Goal: Information Seeking & Learning: Learn about a topic

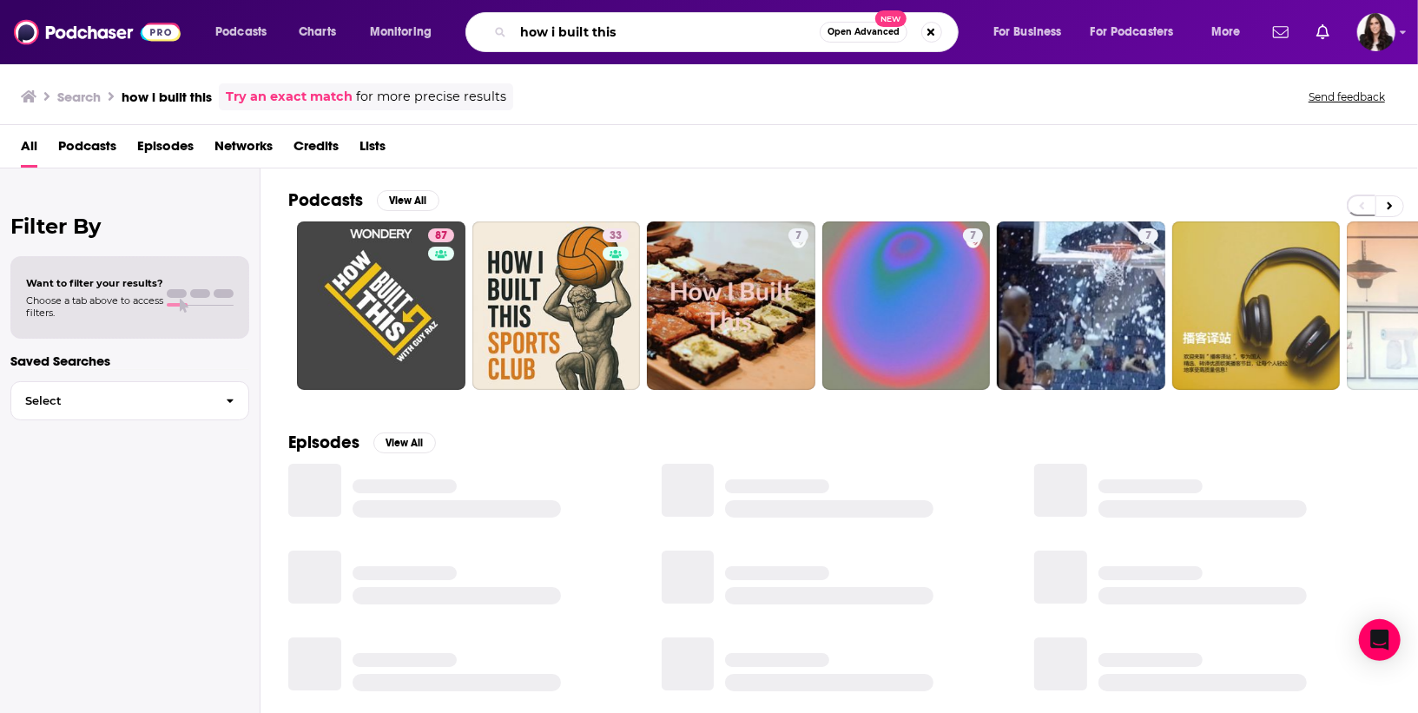
drag, startPoint x: 617, startPoint y: 40, endPoint x: 348, endPoint y: 3, distance: 270.9
click at [348, 3] on div "Podcasts Charts Monitoring how i built this Open Advanced New For Business For …" at bounding box center [709, 32] width 1418 height 64
paste input "The Yacht or Nyacht Podcast"
type input "The Yacht or Nyacht Podcast"
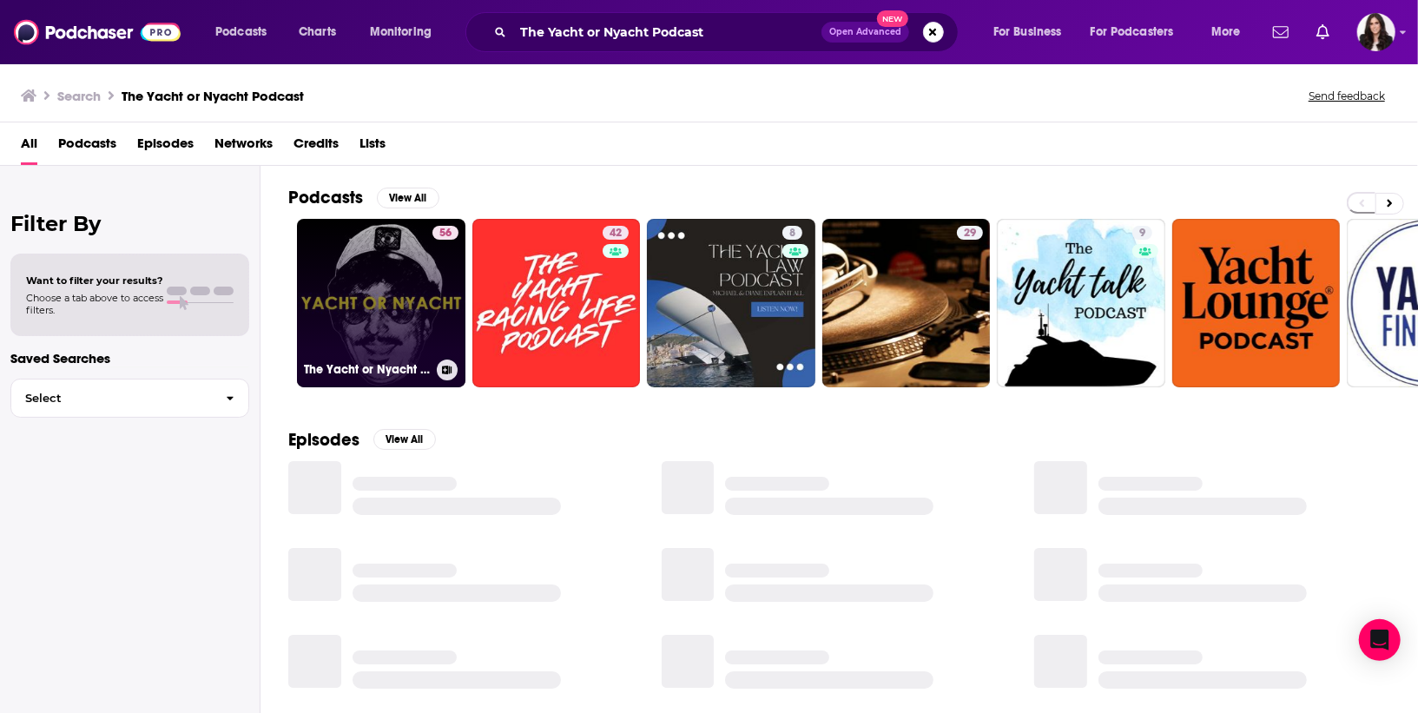
click at [408, 289] on link "56 The Yacht or Nyacht Podcast" at bounding box center [381, 303] width 168 height 168
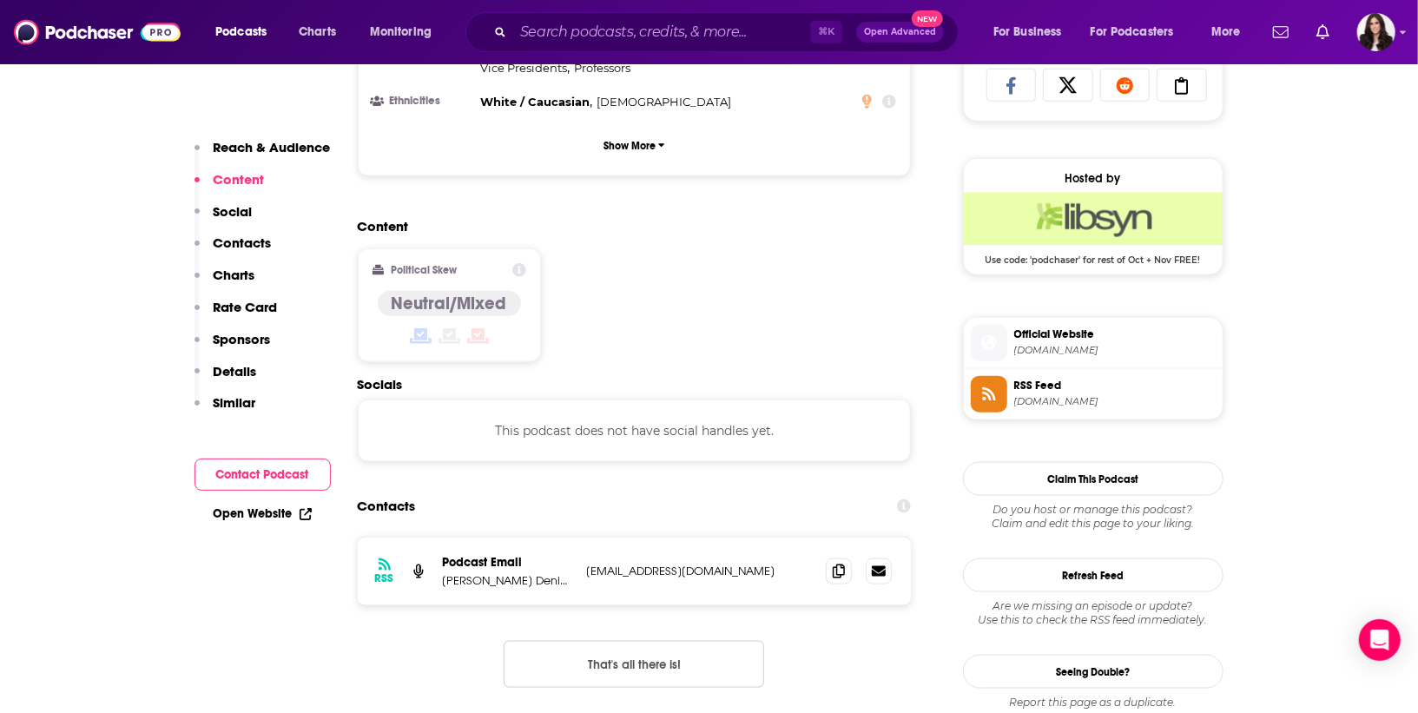
scroll to position [1177, 0]
click at [617, 640] on button "That's all there is!" at bounding box center [634, 663] width 261 height 47
click at [834, 563] on icon at bounding box center [839, 570] width 12 height 14
click at [659, 32] on input "Search podcasts, credits, & more..." at bounding box center [661, 32] width 297 height 28
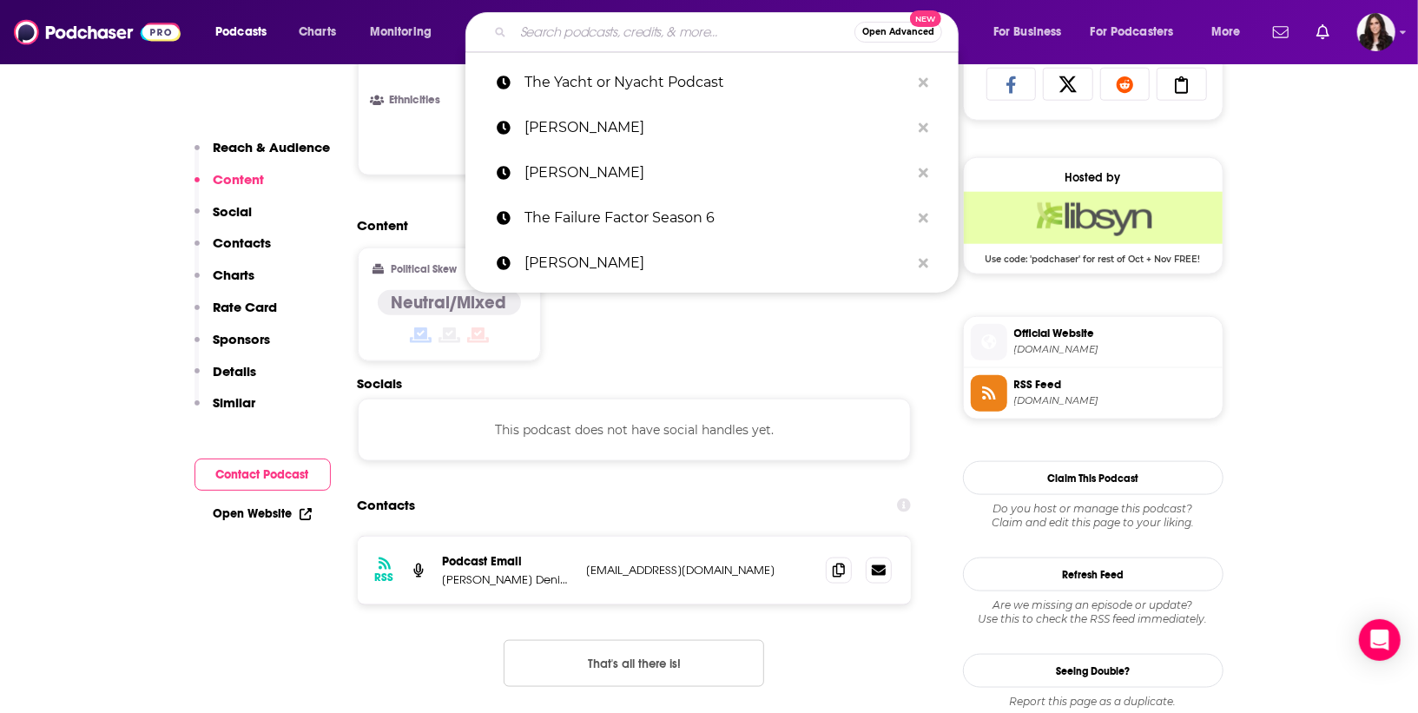
paste input "Beyond Yacht Rock 2000"
type input "Beyond Yacht Rock 2000"
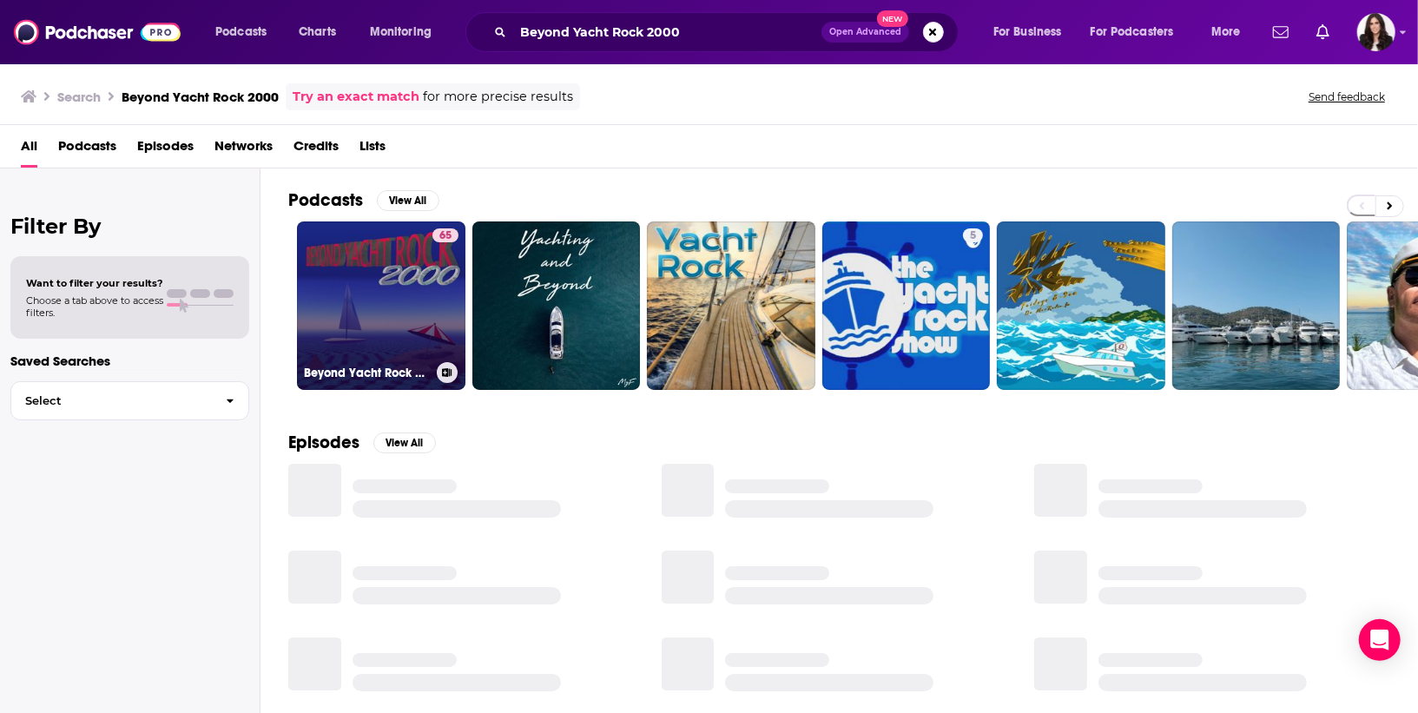
click at [430, 314] on link "65 Beyond Yacht Rock 2000" at bounding box center [381, 305] width 168 height 168
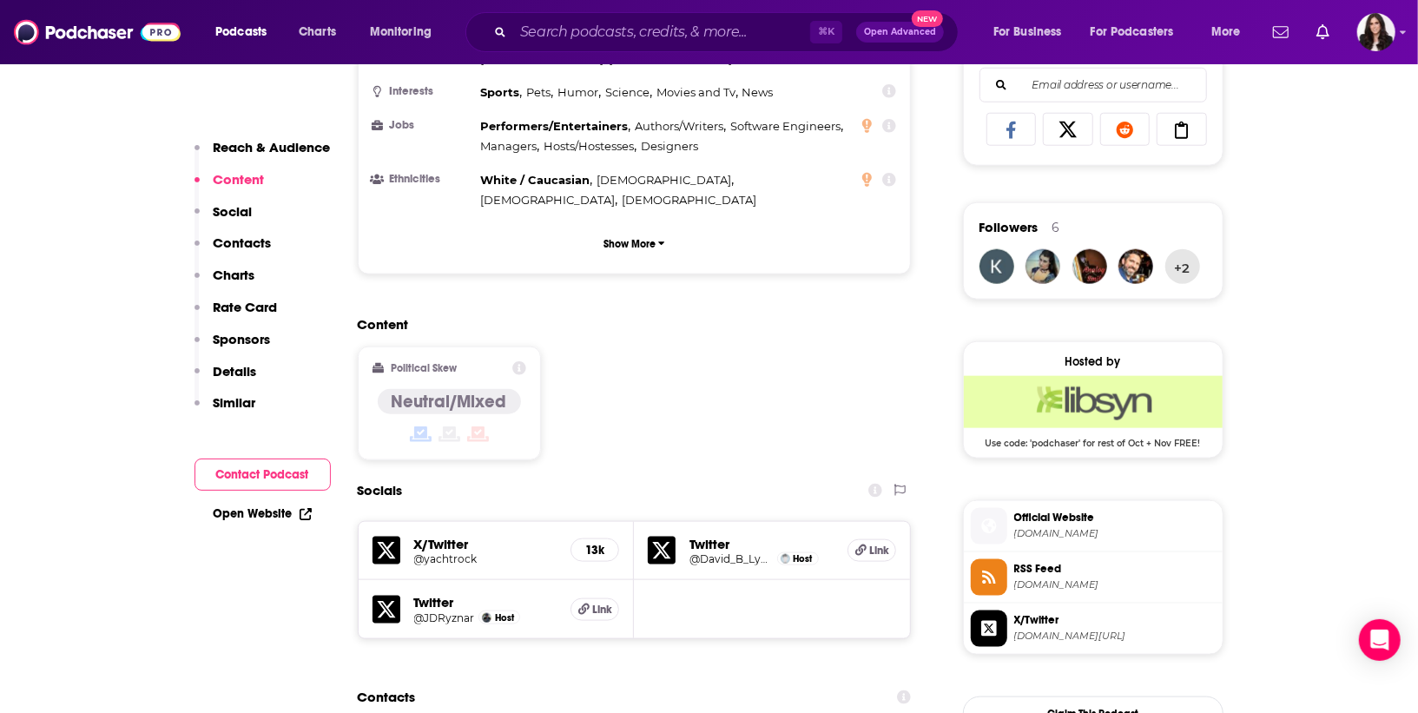
scroll to position [1368, 0]
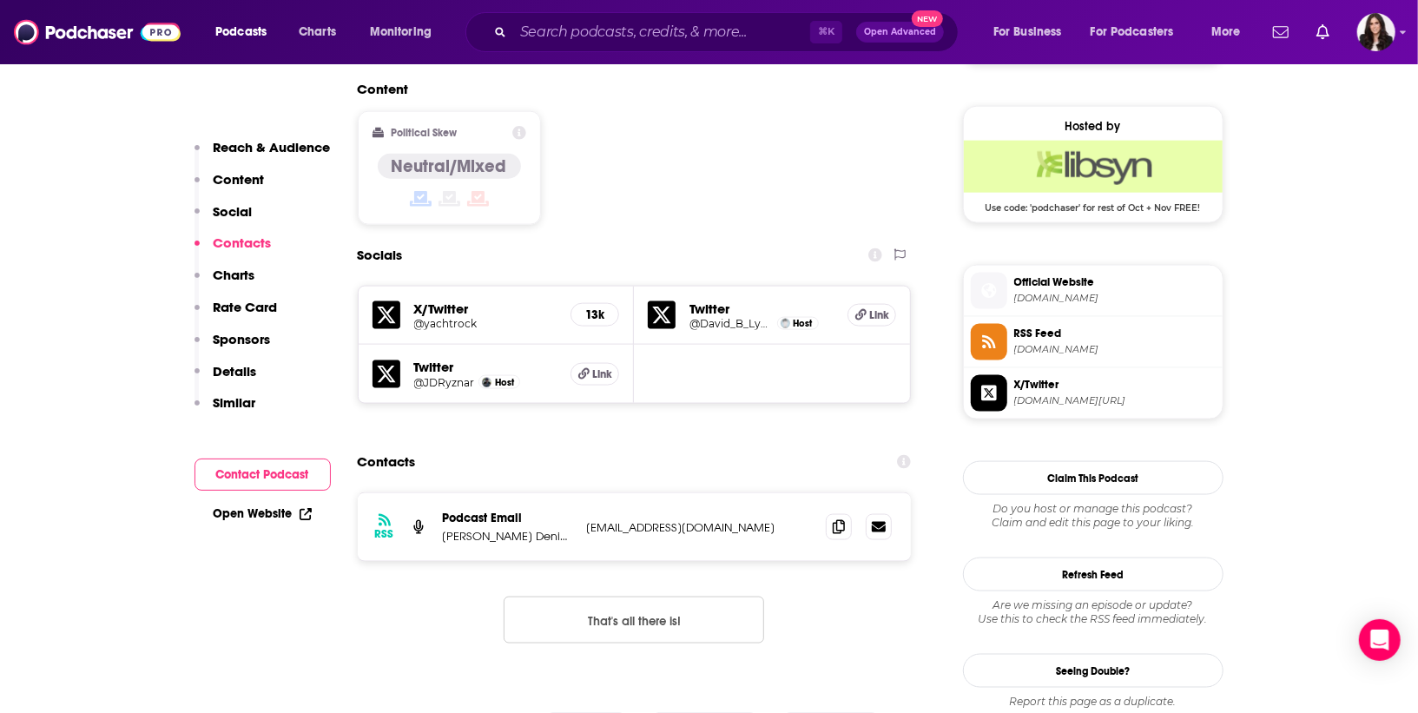
click at [672, 597] on button "That's all there is!" at bounding box center [634, 620] width 261 height 47
click at [826, 513] on span at bounding box center [839, 526] width 26 height 26
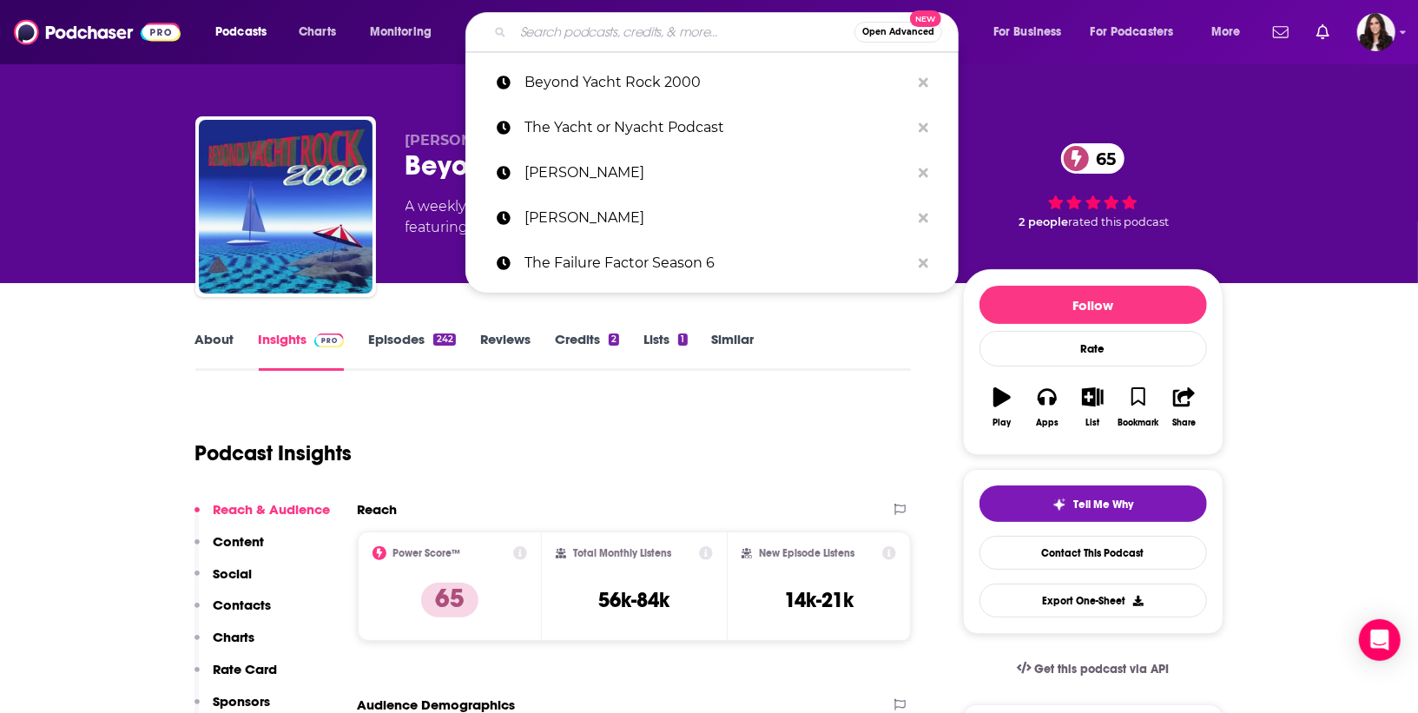
click at [538, 24] on input "Search podcasts, credits, & more..." at bounding box center [683, 32] width 341 height 28
paste input "Out of the Main"
type input "Out of the Main"
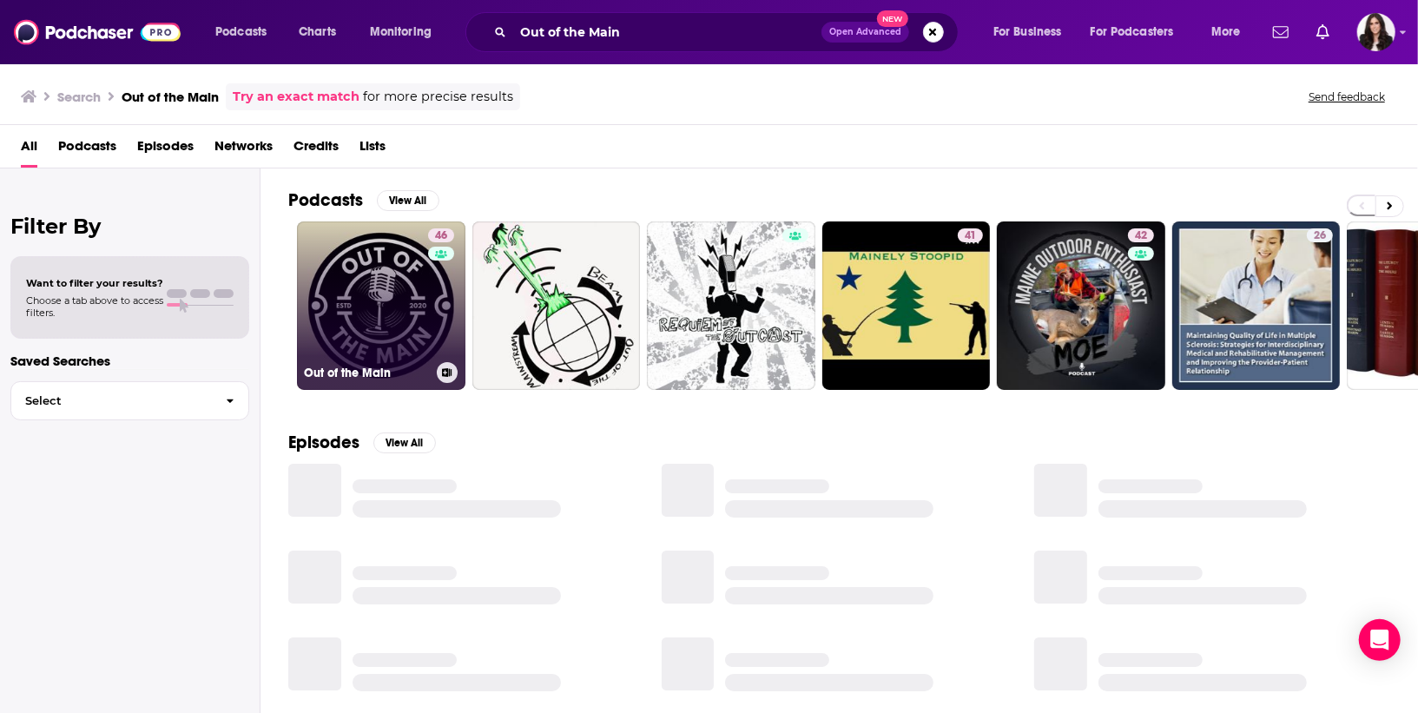
click at [378, 339] on link "46 Out of the Main" at bounding box center [381, 305] width 168 height 168
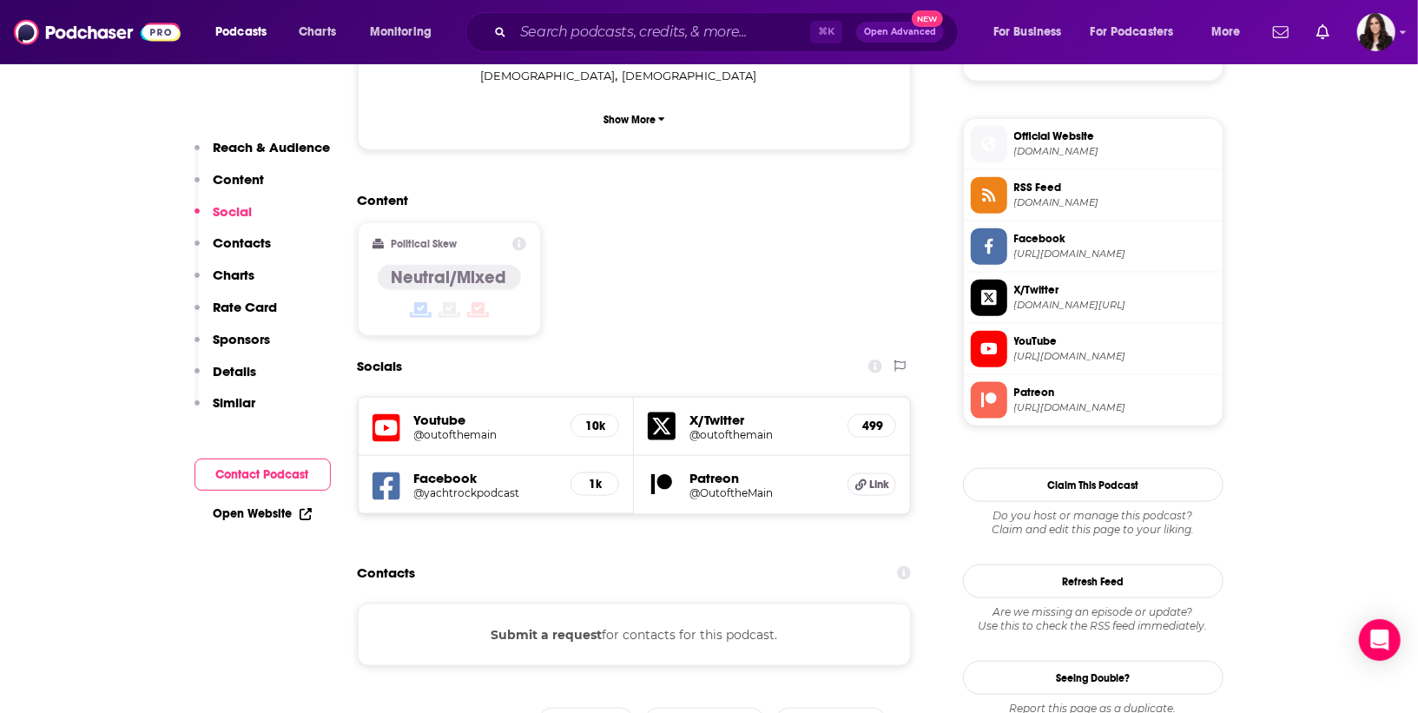
scroll to position [1309, 0]
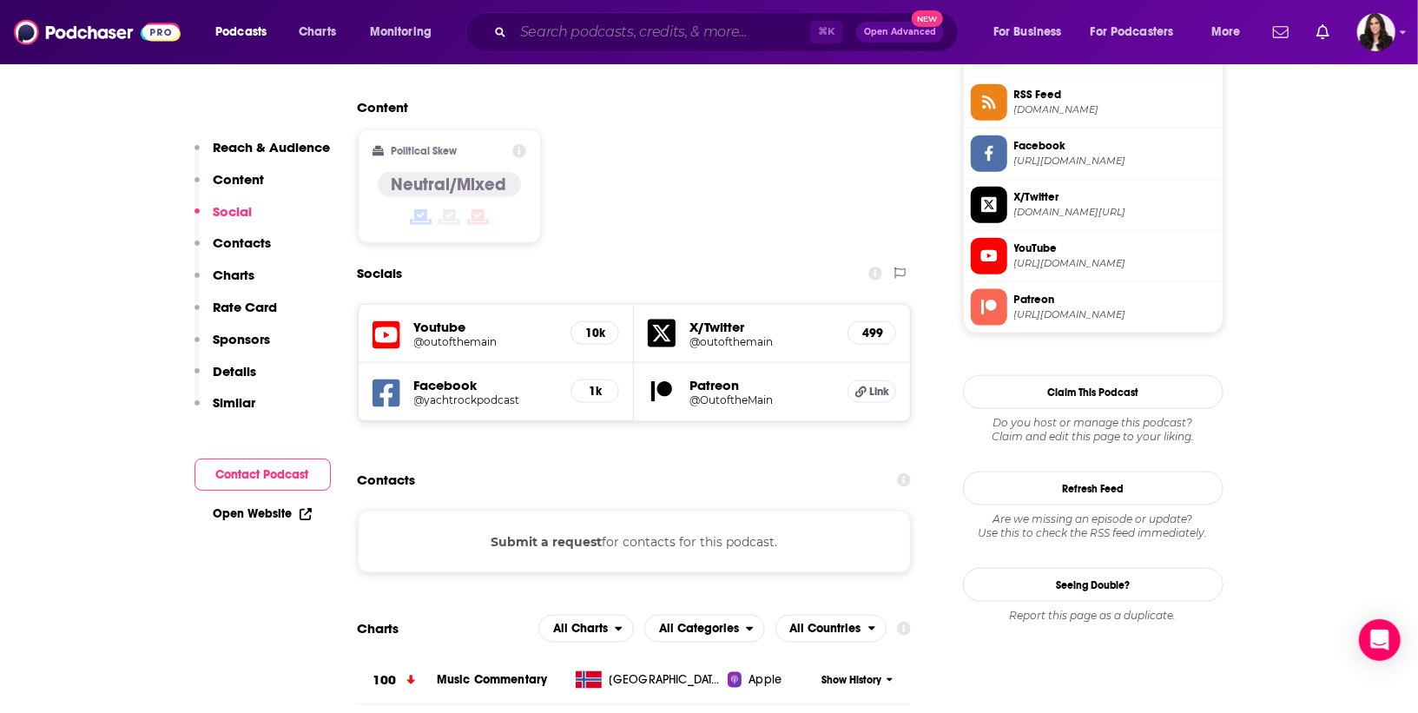
click at [564, 40] on input "Search podcasts, credits, & more..." at bounding box center [661, 32] width 297 height 28
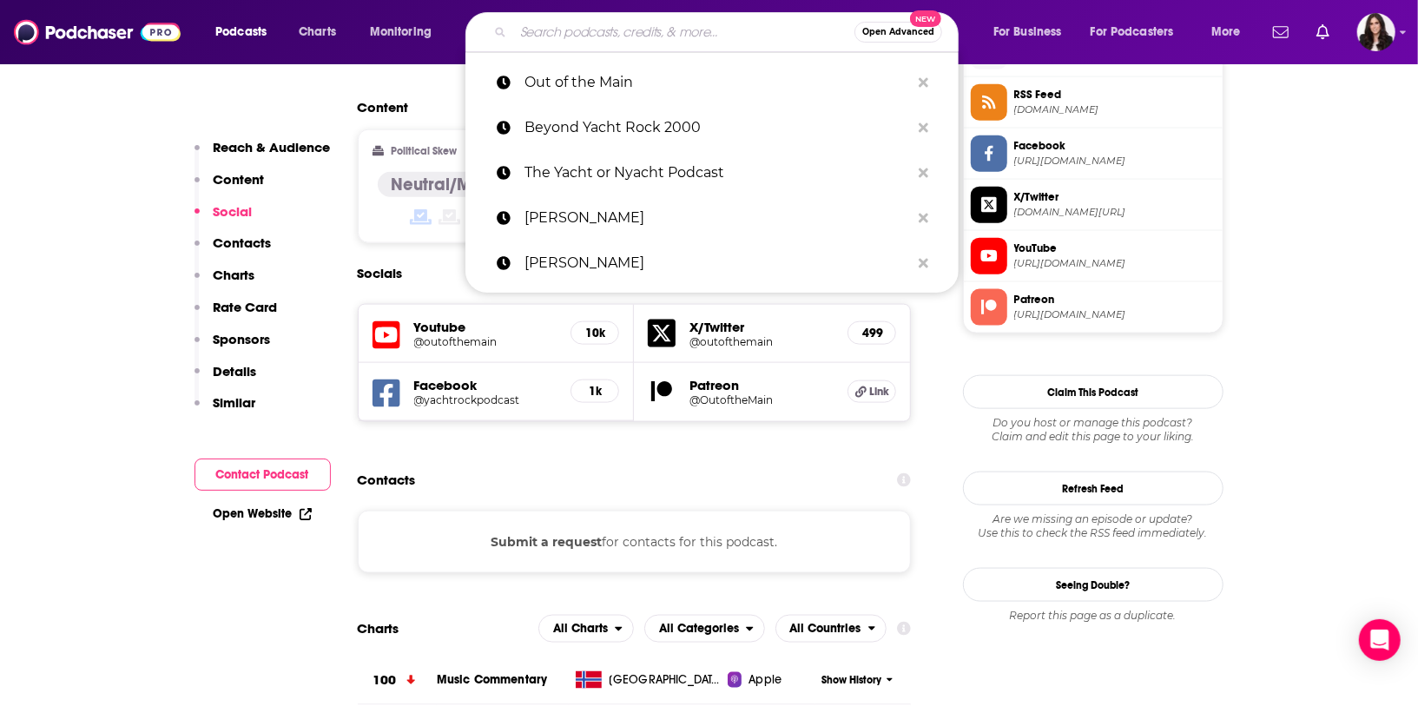
paste input "CoverVille"
type input "CoverVille"
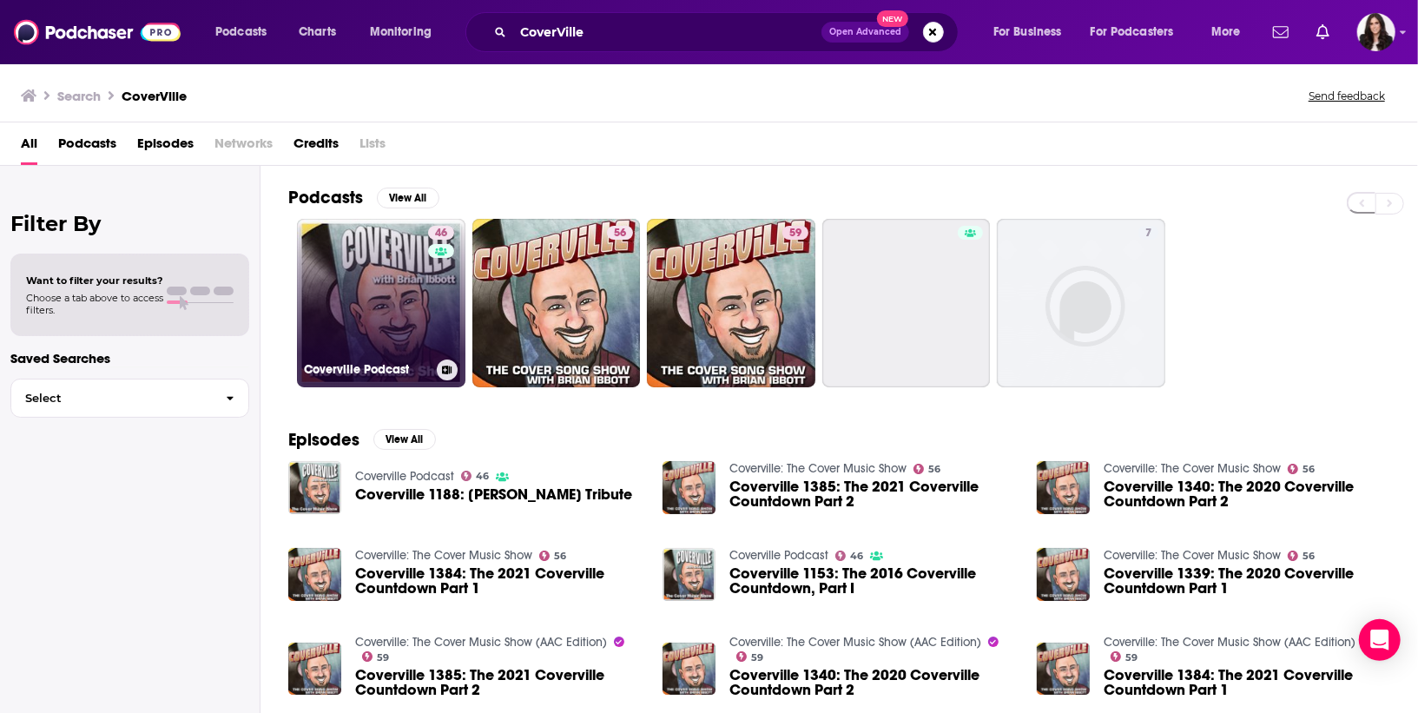
click at [379, 319] on link "46 Coverville Podcast" at bounding box center [381, 303] width 168 height 168
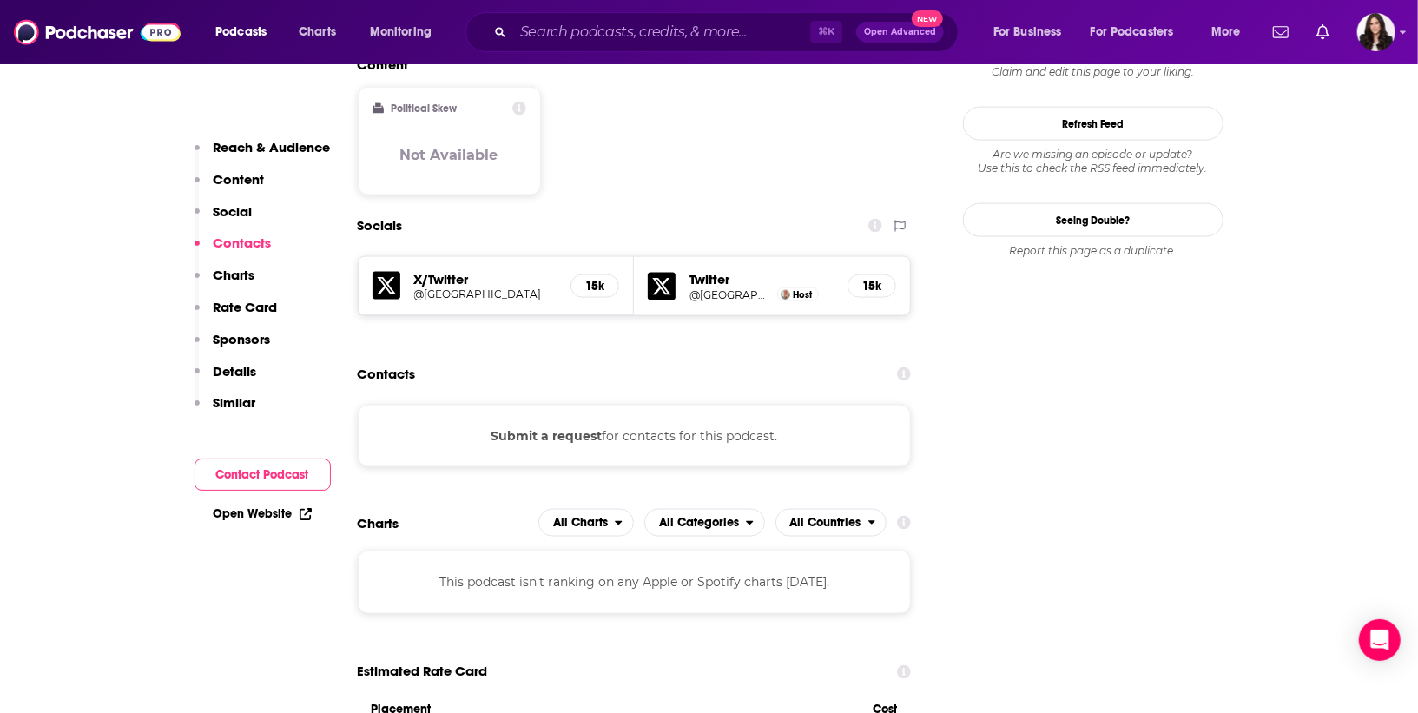
scroll to position [1542, 0]
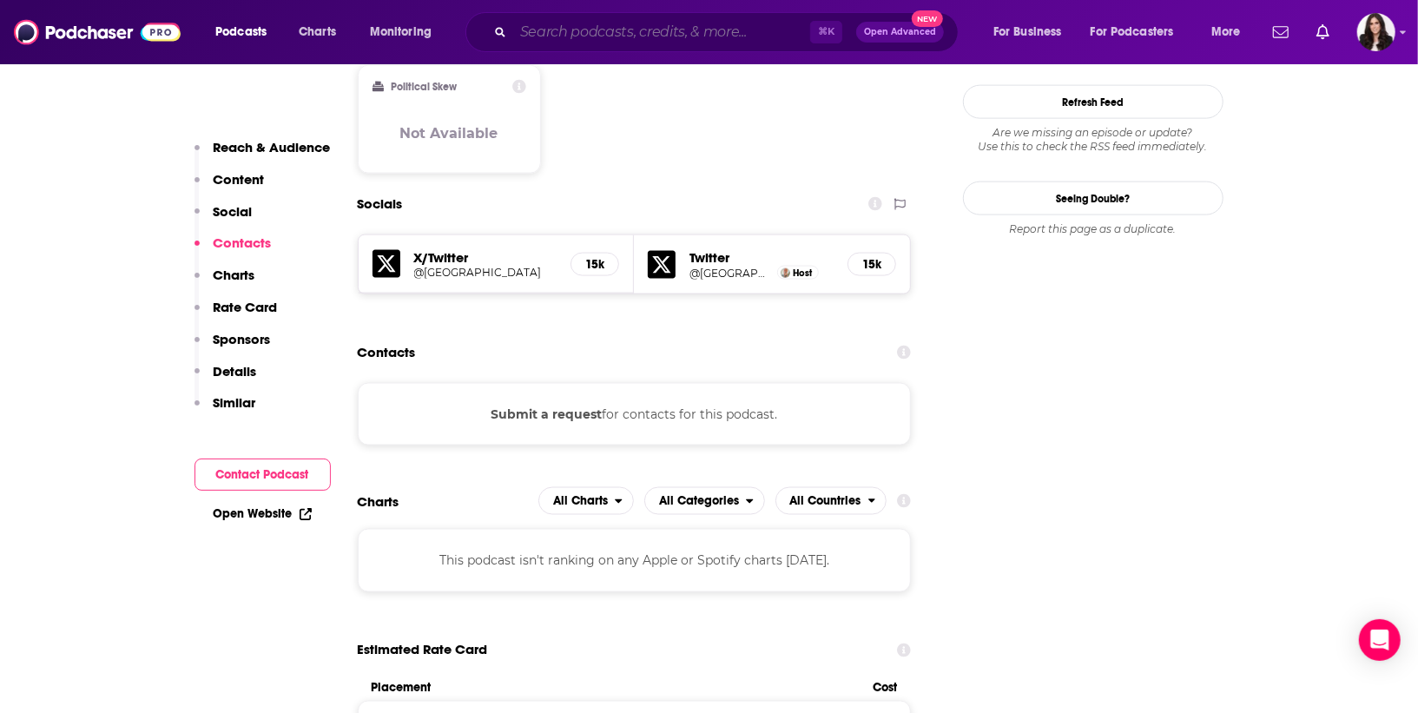
click at [575, 34] on input "Search podcasts, credits, & more..." at bounding box center [661, 32] width 297 height 28
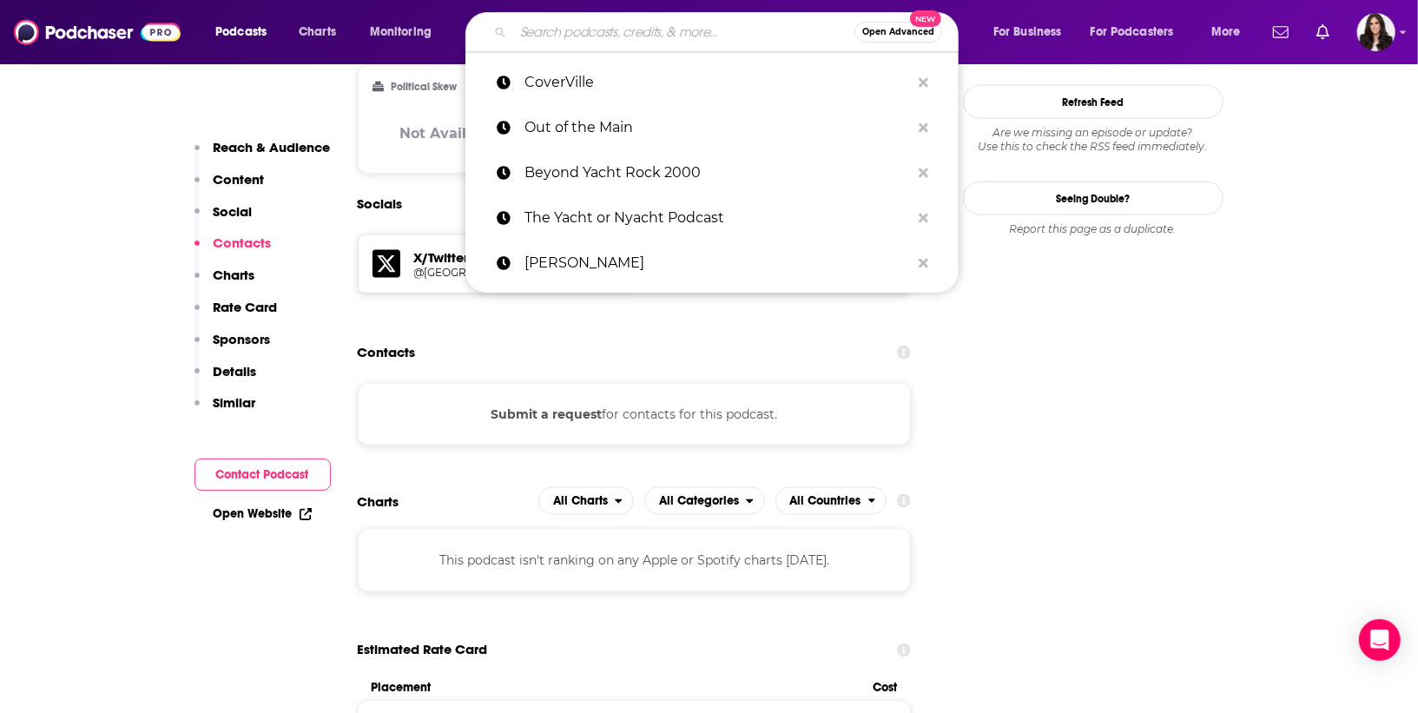
paste input "Cover Me"
type input "Cover Me"
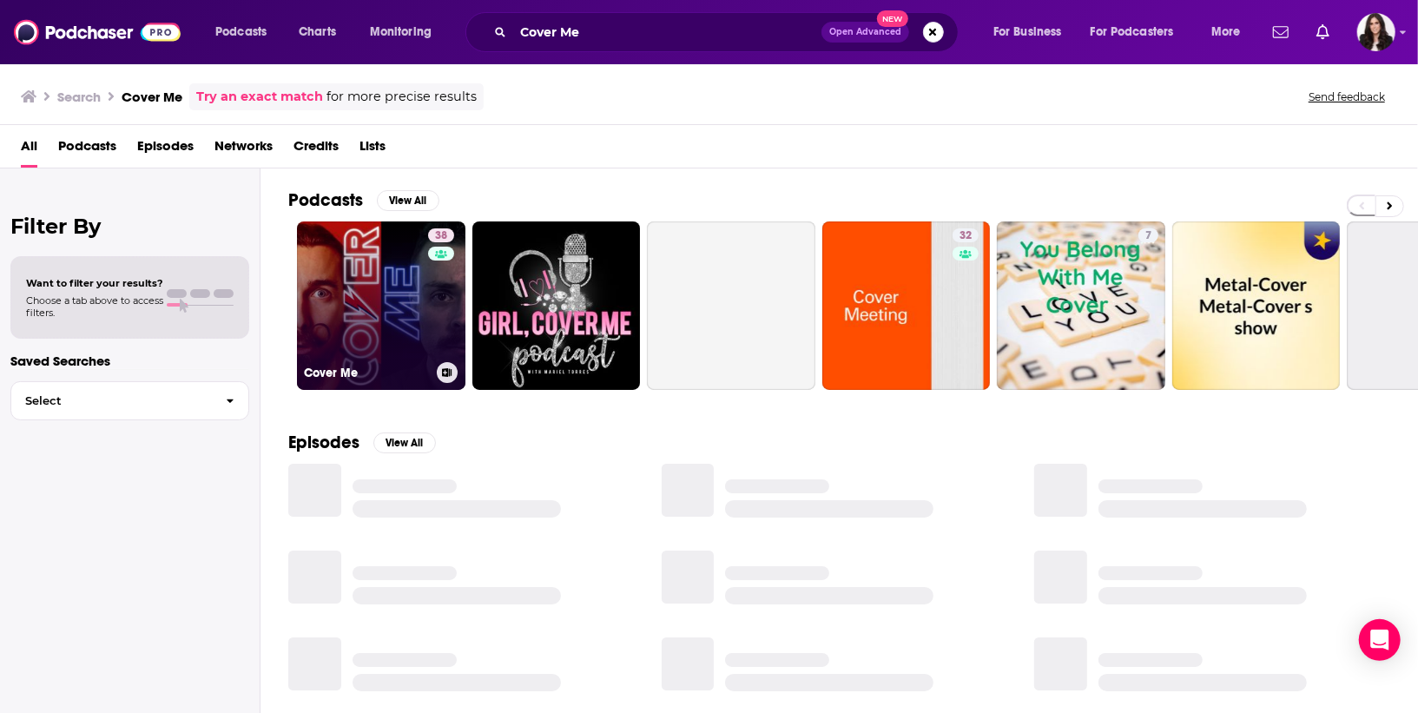
click at [413, 288] on link "38 Cover Me" at bounding box center [381, 305] width 168 height 168
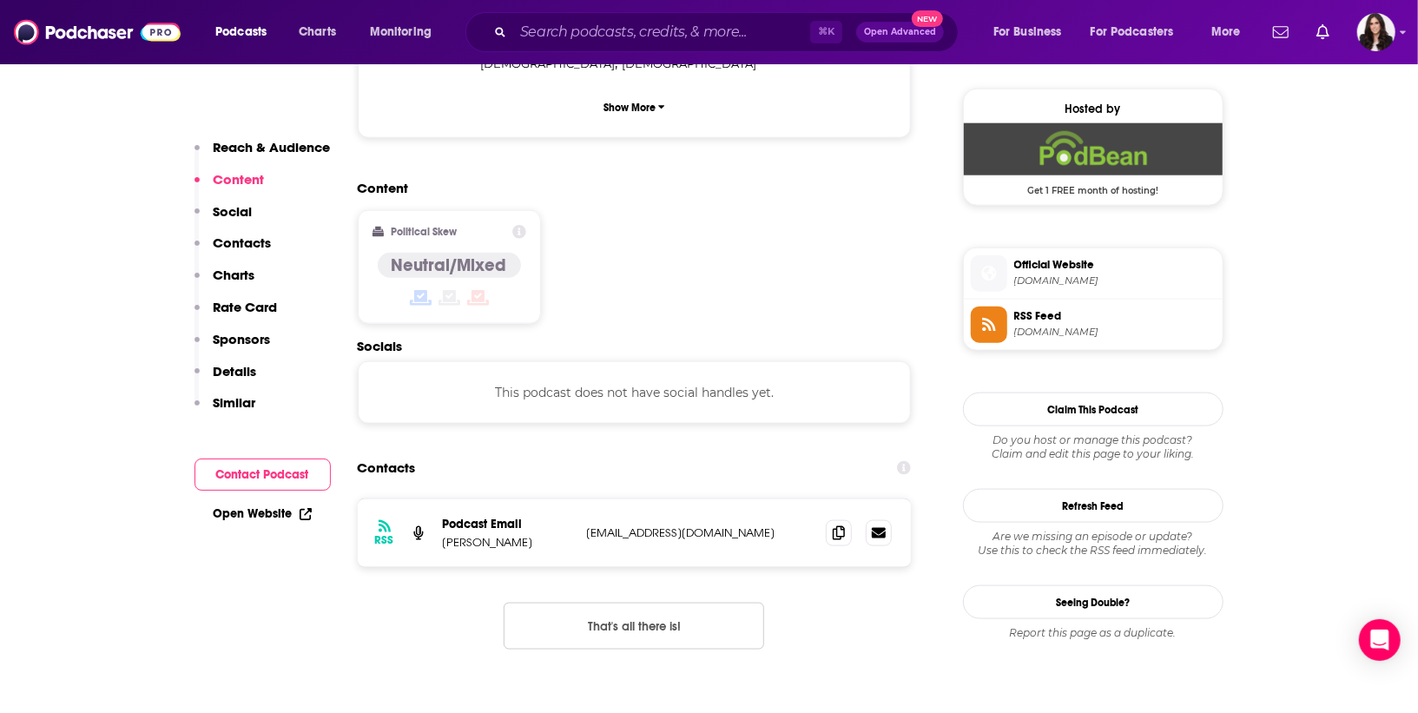
scroll to position [1251, 0]
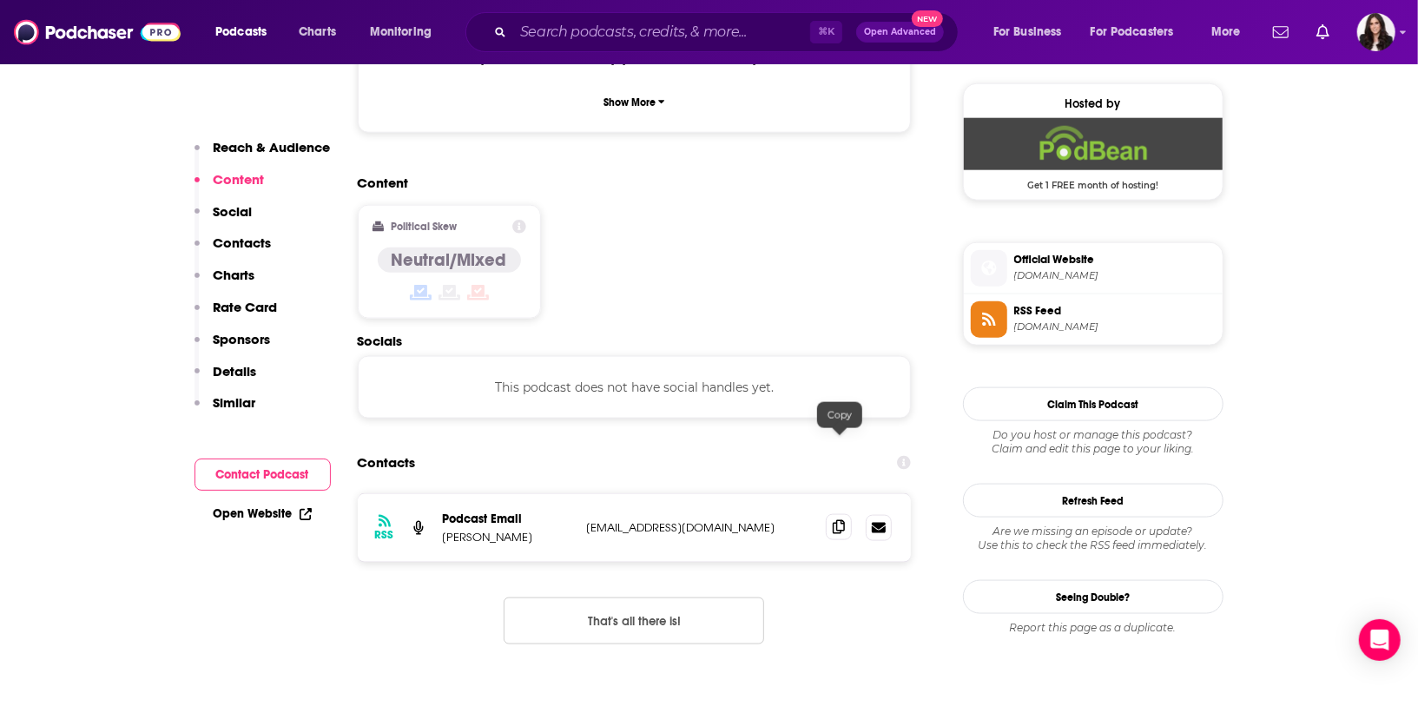
click at [829, 514] on span at bounding box center [839, 527] width 26 height 26
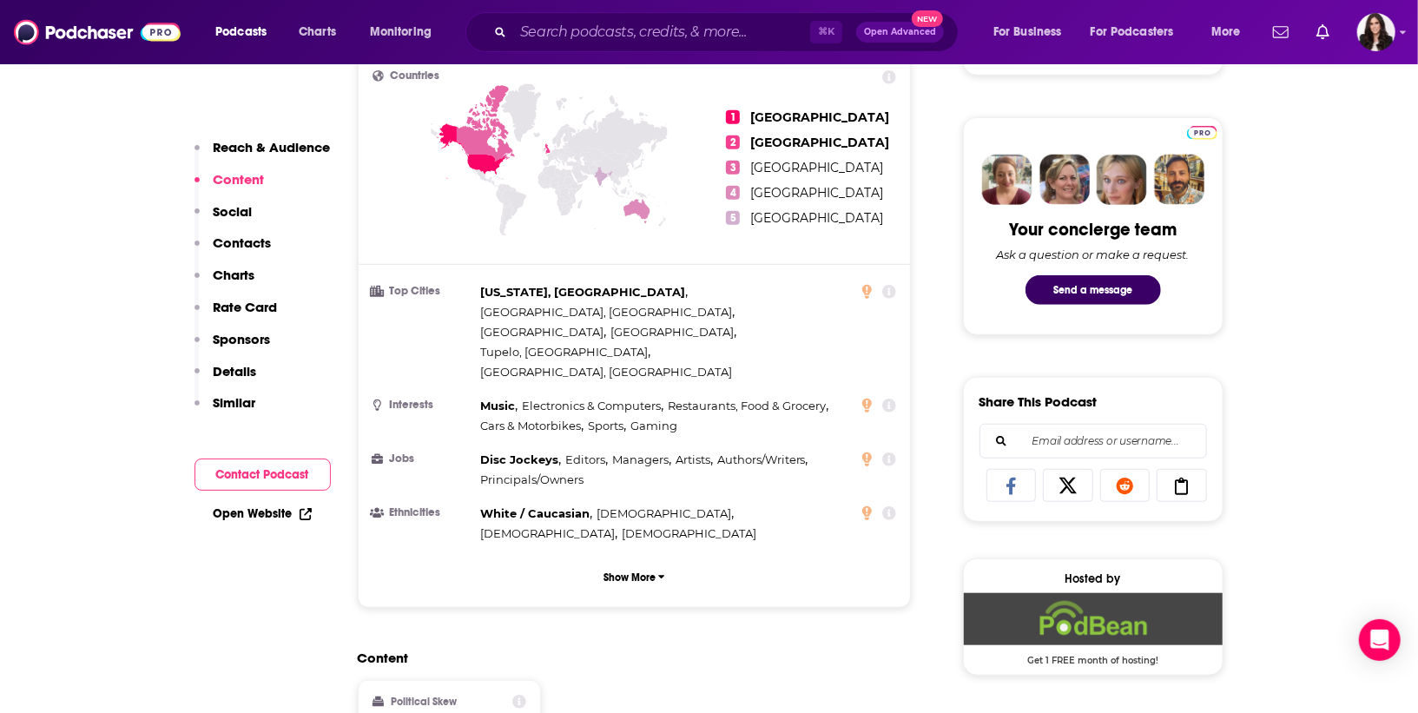
scroll to position [237, 0]
